Goal: Use online tool/utility: Utilize a website feature to perform a specific function

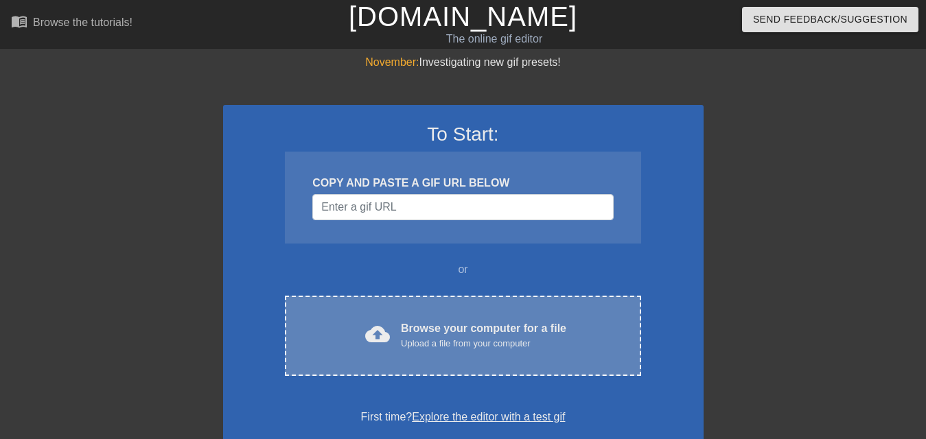
click at [461, 304] on div "cloud_upload Browse your computer for a file Upload a file from your computer C…" at bounding box center [463, 336] width 356 height 80
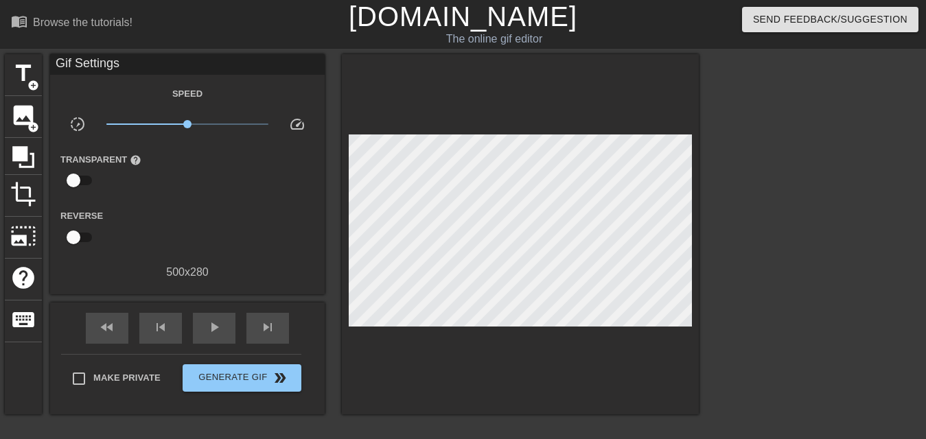
scroll to position [69, 0]
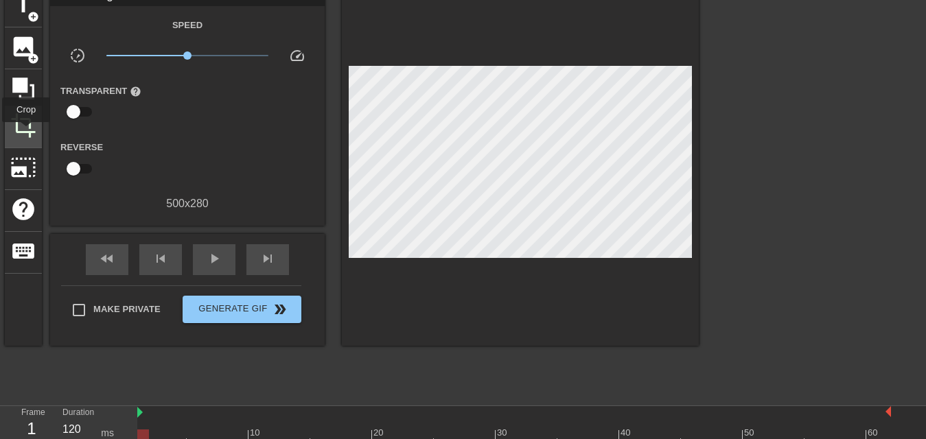
click at [26, 132] on span "crop" at bounding box center [23, 126] width 26 height 26
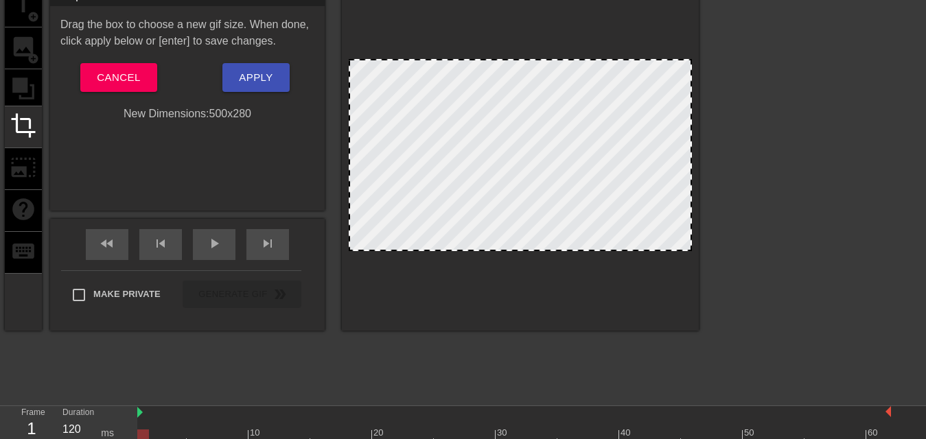
scroll to position [0, 0]
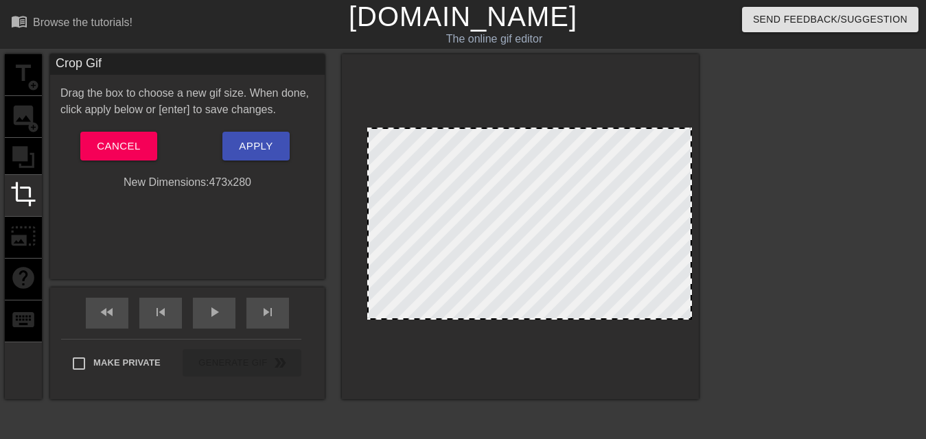
drag, startPoint x: 350, startPoint y: 219, endPoint x: 369, endPoint y: 219, distance: 18.5
drag, startPoint x: 691, startPoint y: 236, endPoint x: 676, endPoint y: 237, distance: 15.1
click at [676, 237] on div at bounding box center [675, 224] width 7 height 190
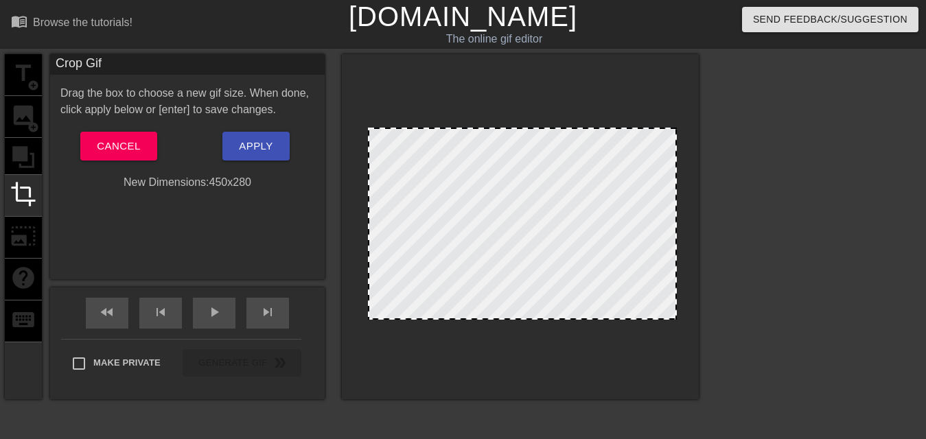
click at [369, 221] on div at bounding box center [369, 224] width 7 height 190
click at [270, 154] on span "Apply" at bounding box center [256, 146] width 34 height 18
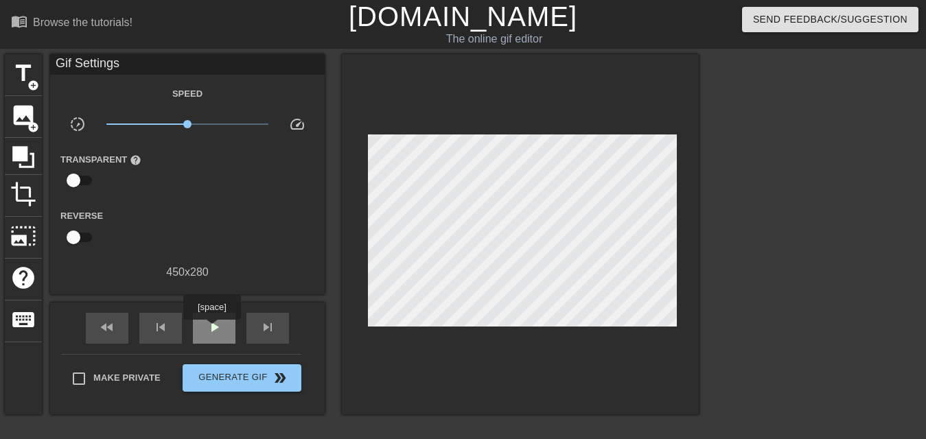
click at [211, 330] on span "play_arrow" at bounding box center [214, 327] width 16 height 16
click at [210, 328] on span "pause" at bounding box center [214, 327] width 16 height 16
click at [27, 197] on span "crop" at bounding box center [23, 194] width 26 height 26
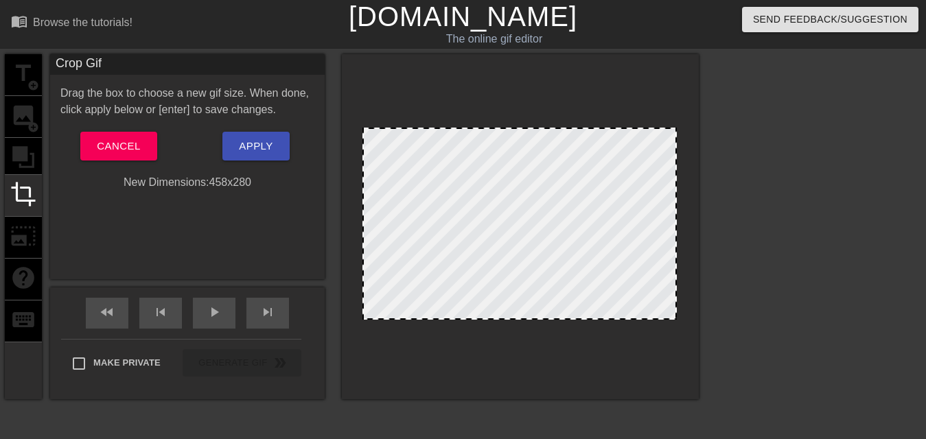
click at [363, 230] on div at bounding box center [363, 224] width 7 height 190
click at [671, 231] on div at bounding box center [670, 224] width 7 height 190
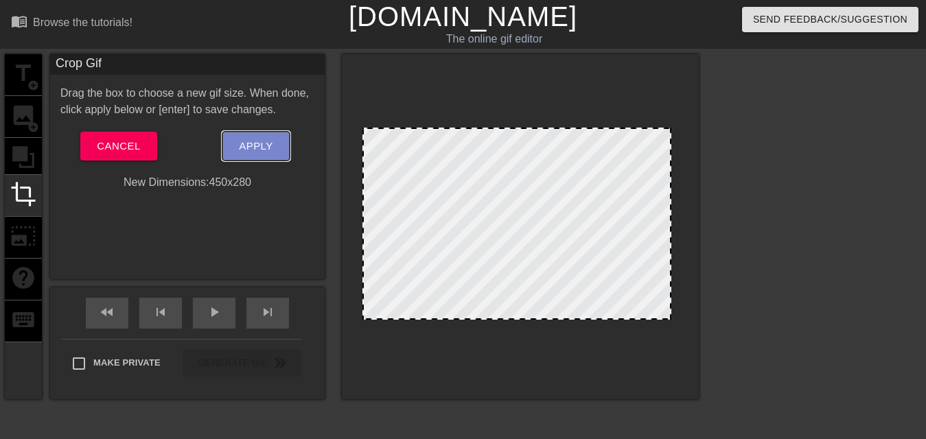
click at [275, 151] on button "Apply" at bounding box center [255, 146] width 67 height 29
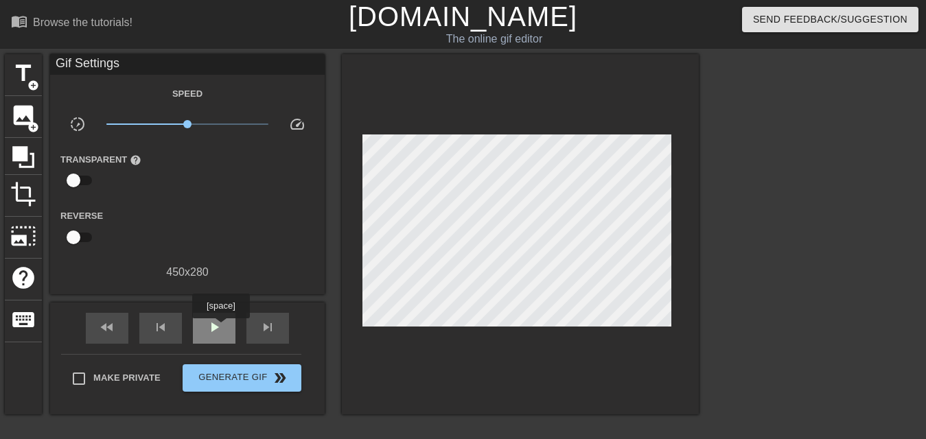
click at [219, 328] on span "play_arrow" at bounding box center [214, 327] width 16 height 16
